Goal: Information Seeking & Learning: Learn about a topic

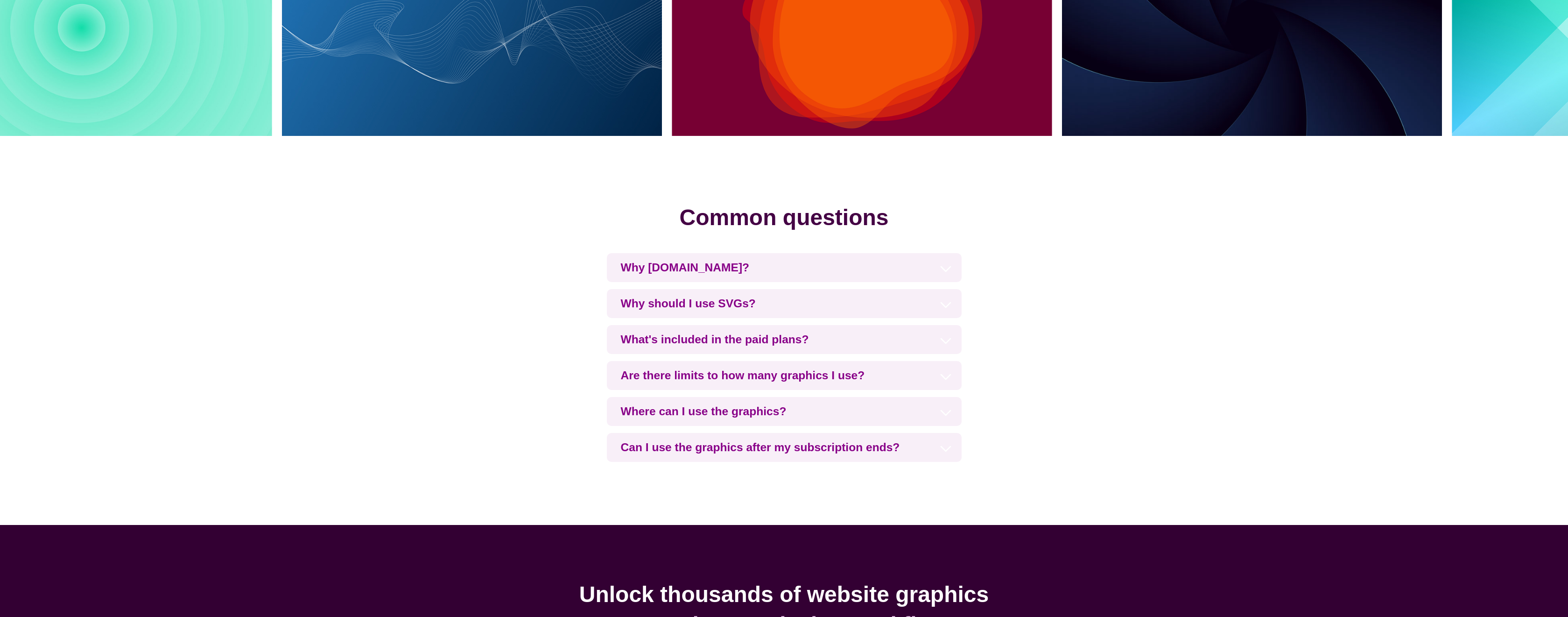
scroll to position [2211, 0]
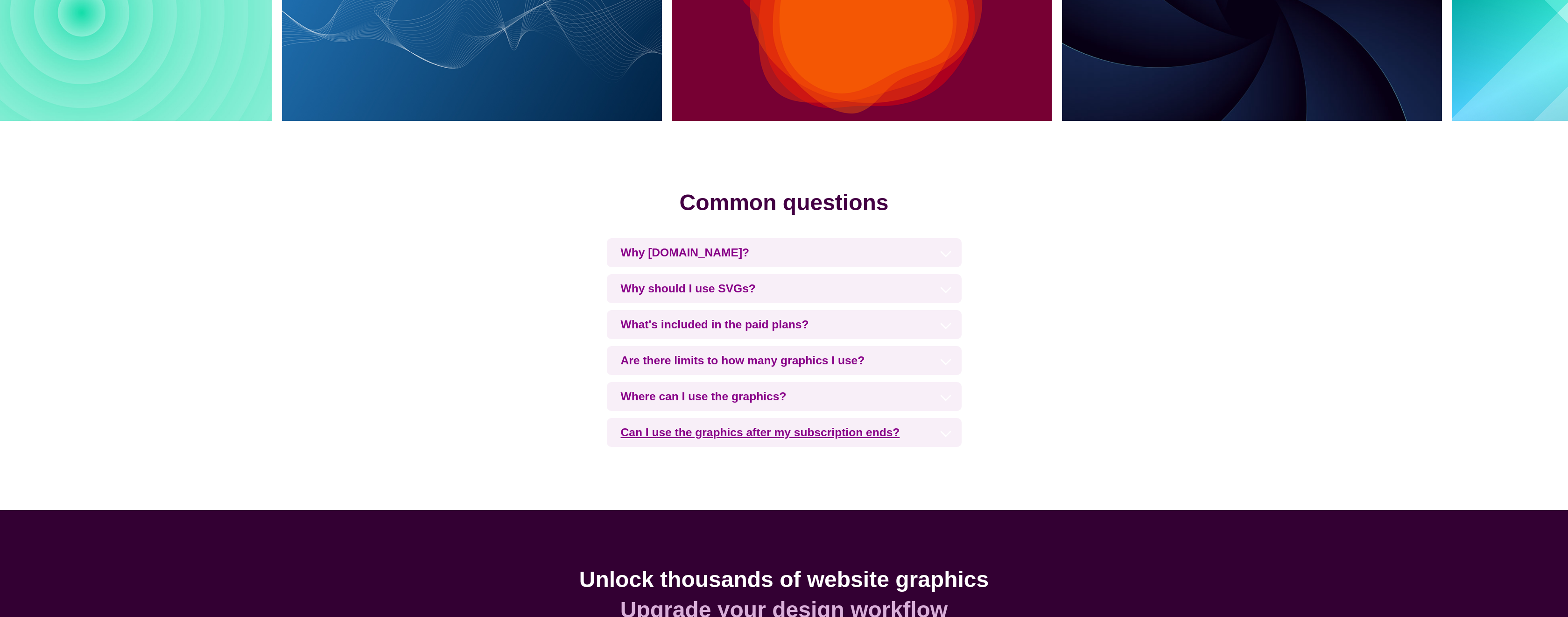
click at [859, 426] on h3 "Can I use the graphics after my subscription ends?" at bounding box center [784, 432] width 355 height 29
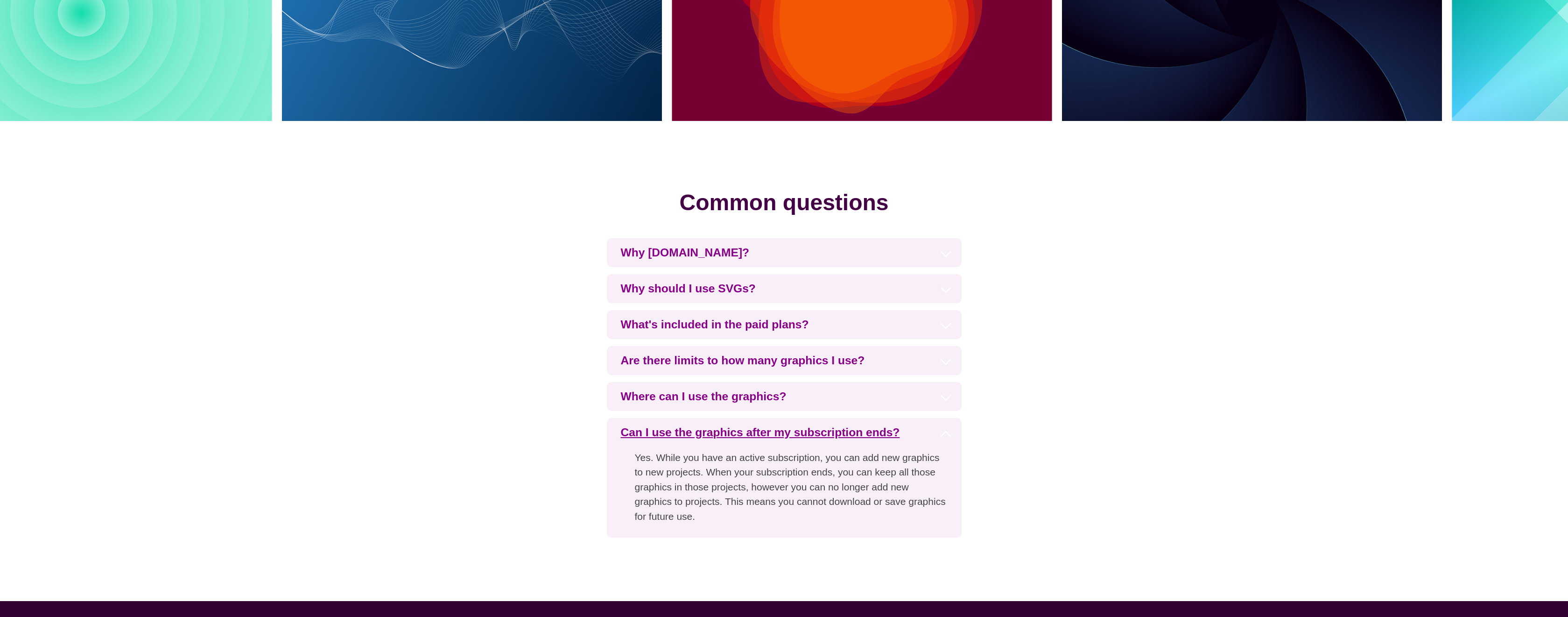
click at [859, 426] on h3 "Can I use the graphics after my subscription ends?" at bounding box center [784, 432] width 355 height 29
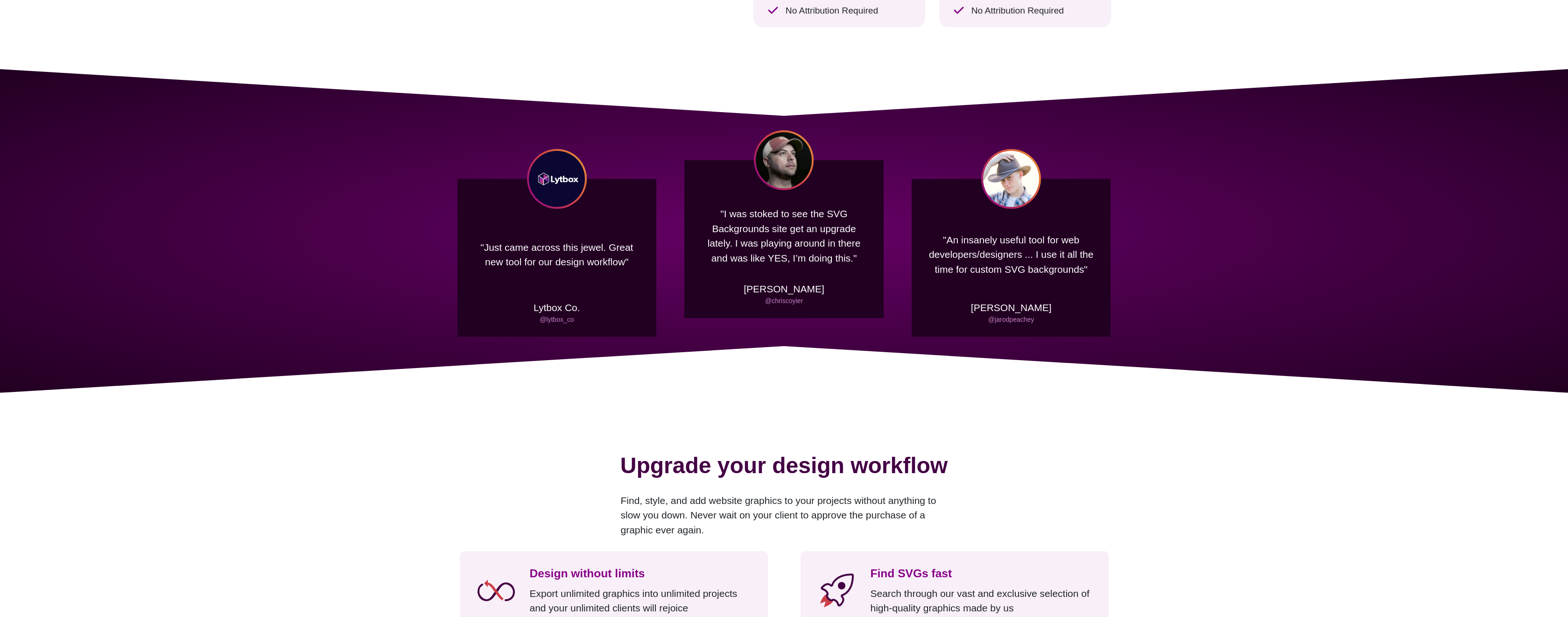
scroll to position [0, 0]
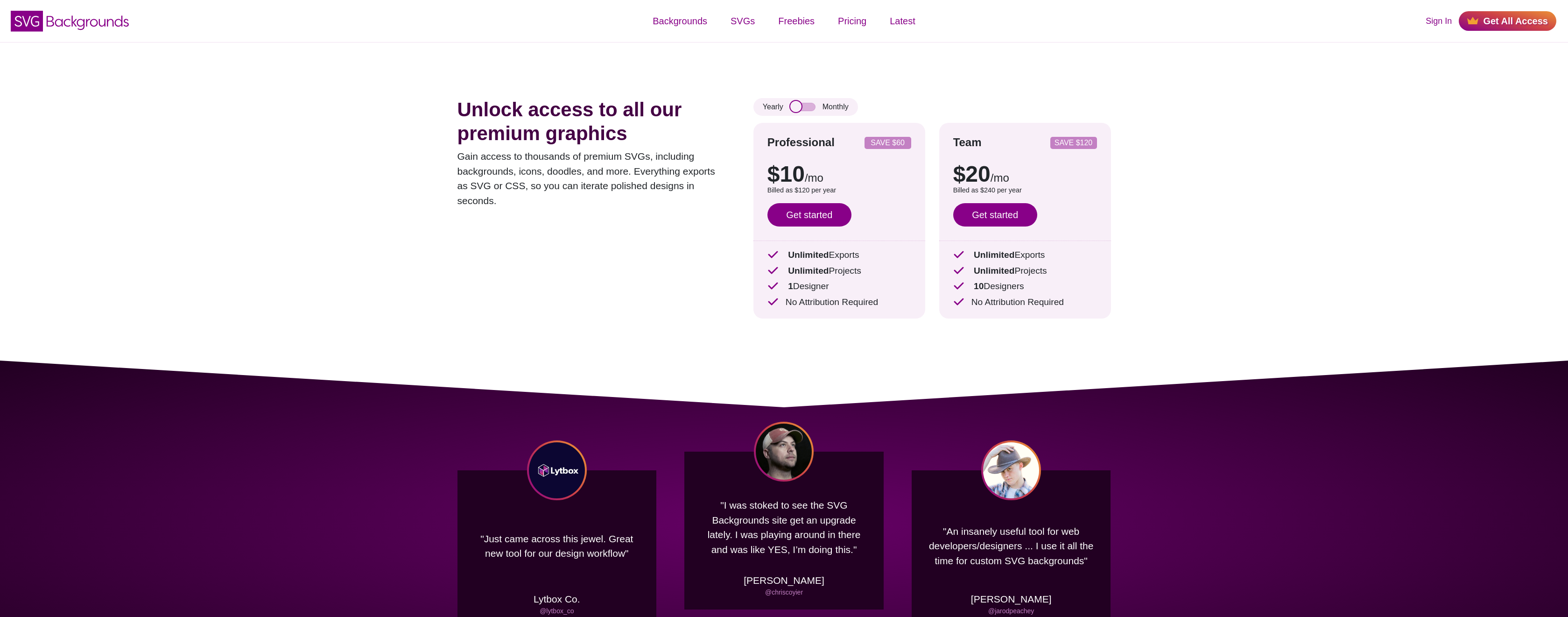
click at [807, 107] on input "checkbox" at bounding box center [803, 106] width 25 height 8
checkbox input "true"
click at [842, 21] on link "Pricing" at bounding box center [853, 21] width 52 height 28
click at [902, 14] on link "Latest" at bounding box center [902, 21] width 49 height 28
